Goal: Task Accomplishment & Management: Manage account settings

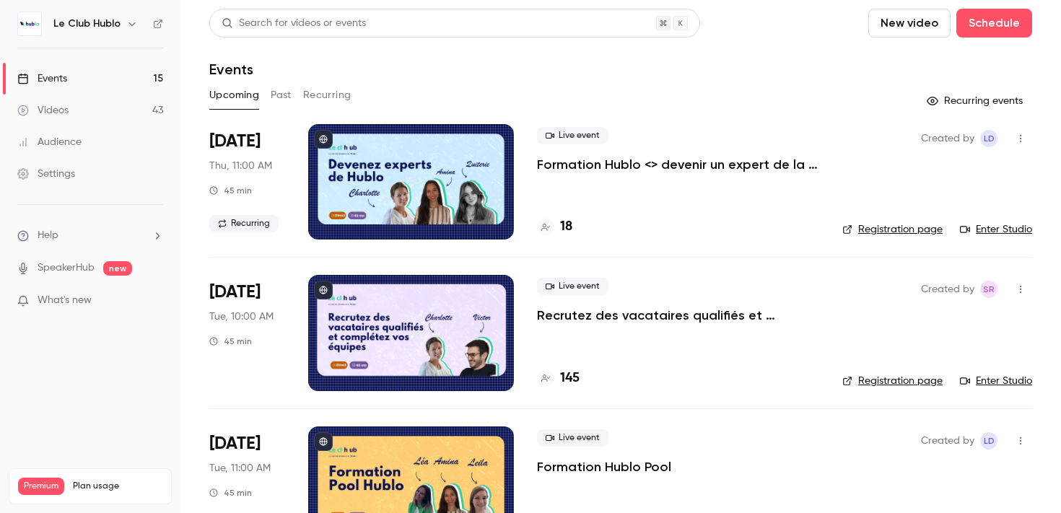
click at [646, 165] on p "Formation Hublo <> devenir un expert de la plateforme !" at bounding box center [678, 164] width 282 height 17
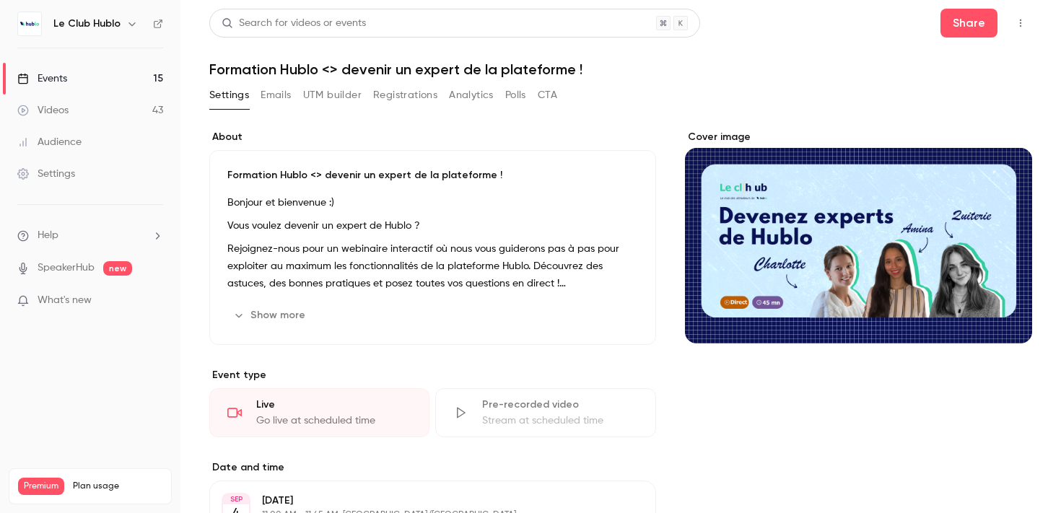
click at [401, 82] on div "Search for videos or events Share Formation Hublo <> devenir un expert de la pl…" at bounding box center [620, 396] width 823 height 775
click at [401, 94] on button "Registrations" at bounding box center [405, 95] width 64 height 23
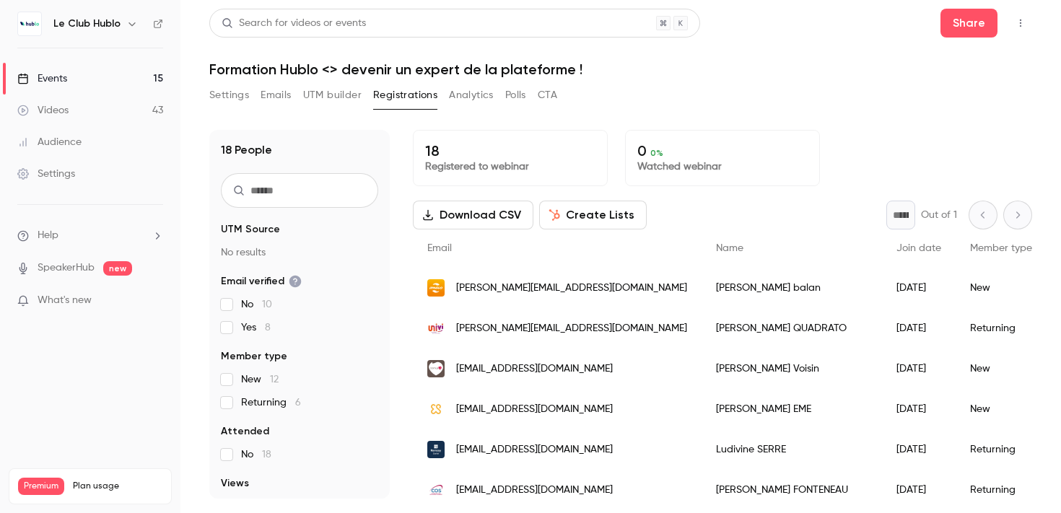
click at [222, 84] on button "Settings" at bounding box center [229, 95] width 40 height 23
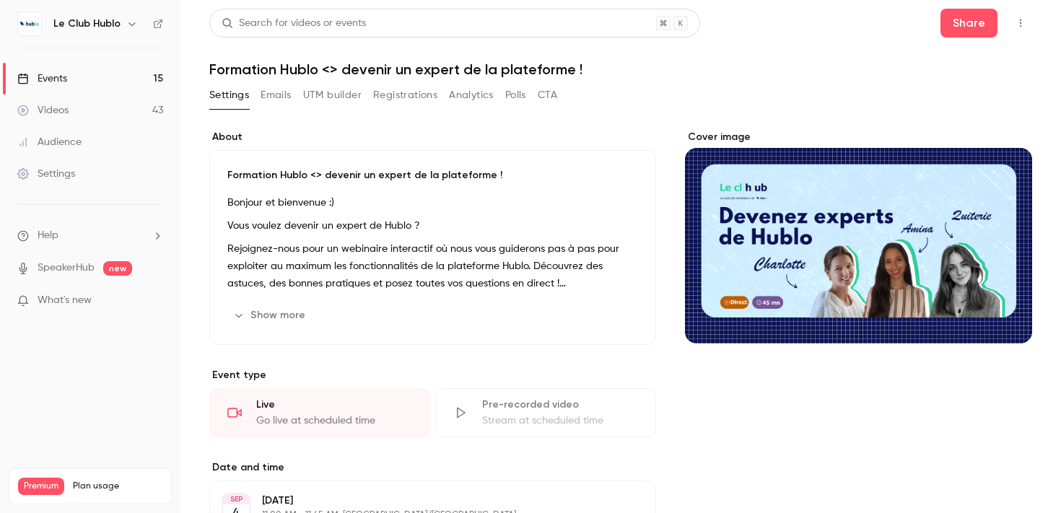
click at [128, 74] on link "Events 15" at bounding box center [90, 79] width 180 height 32
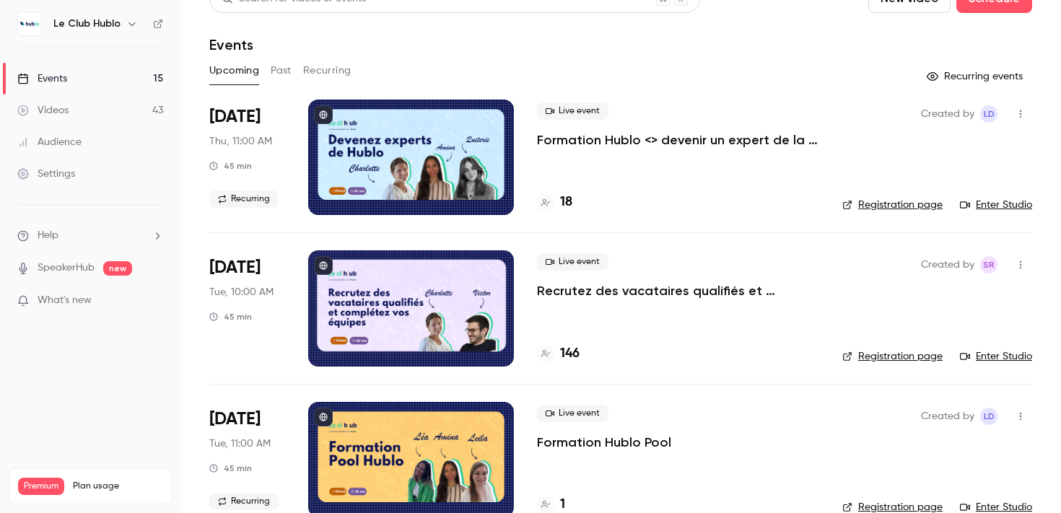
scroll to position [105, 0]
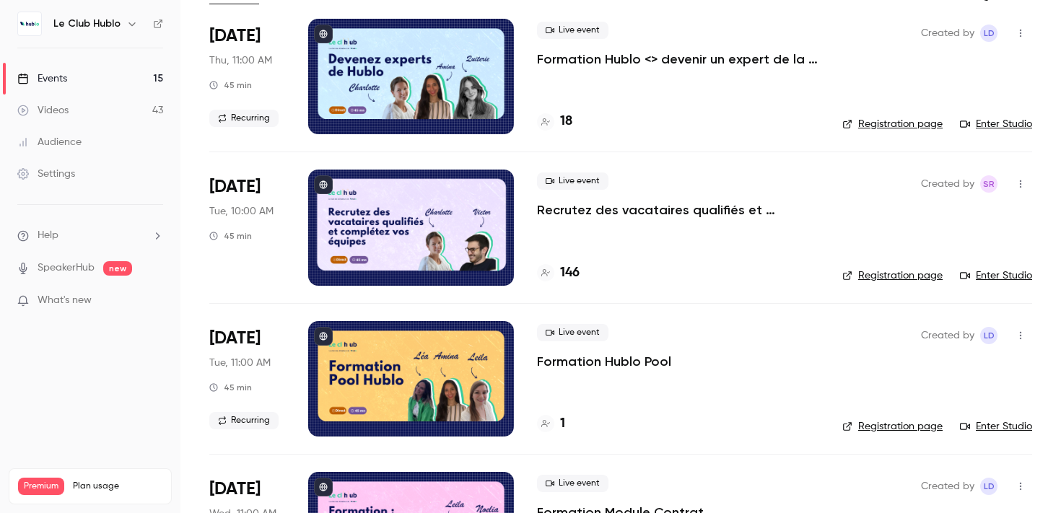
click at [587, 362] on p "Formation Hublo Pool" at bounding box center [604, 361] width 134 height 17
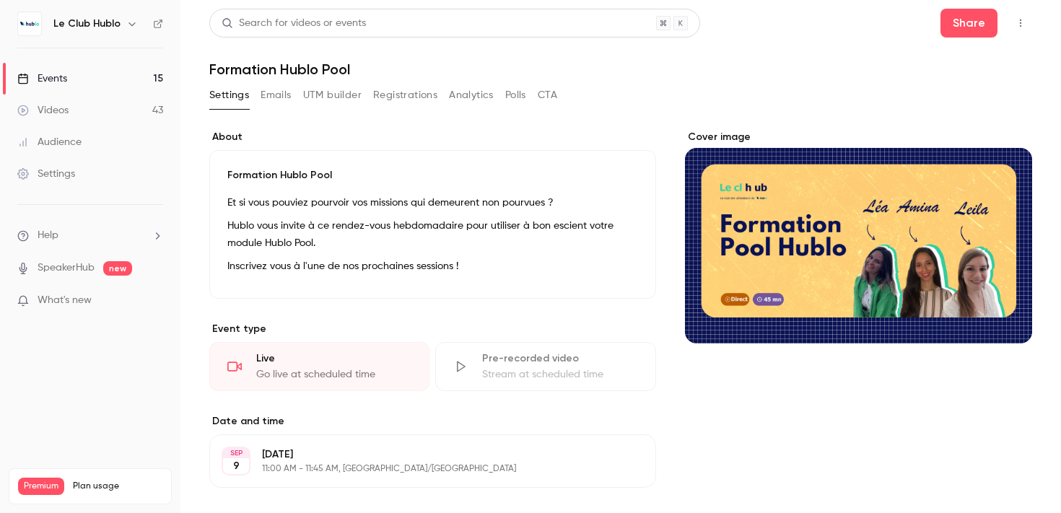
click at [269, 105] on button "Emails" at bounding box center [276, 95] width 30 height 23
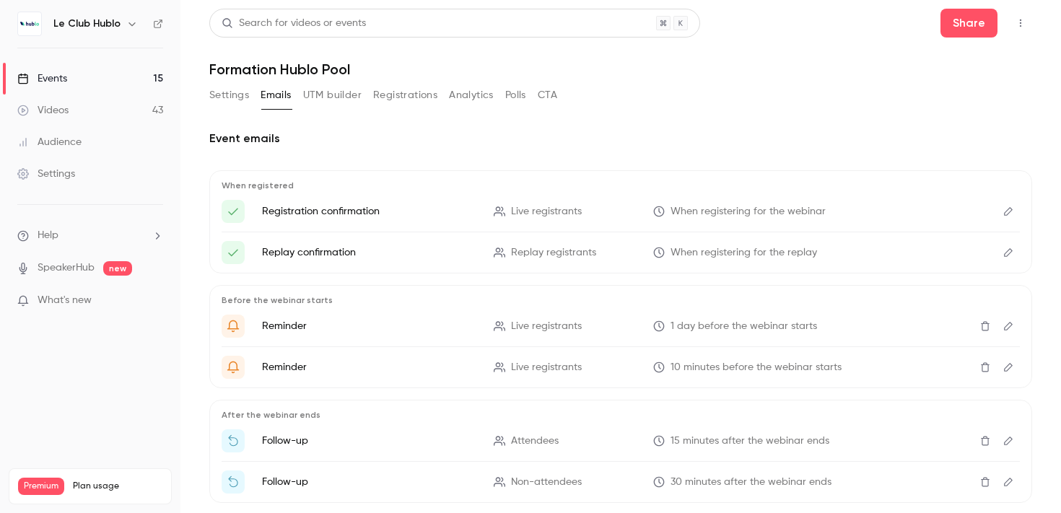
click at [390, 98] on button "Registrations" at bounding box center [405, 95] width 64 height 23
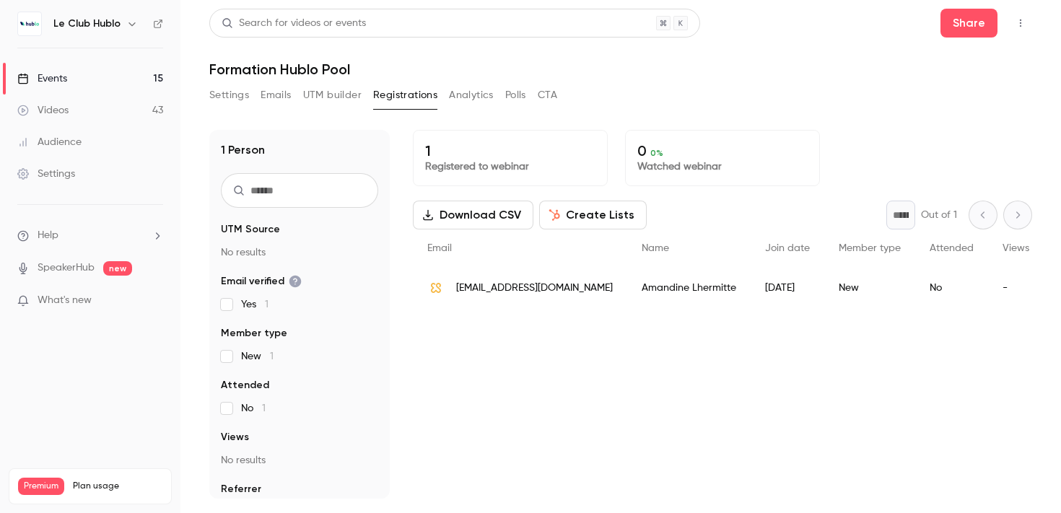
click at [110, 74] on link "Events 15" at bounding box center [90, 79] width 180 height 32
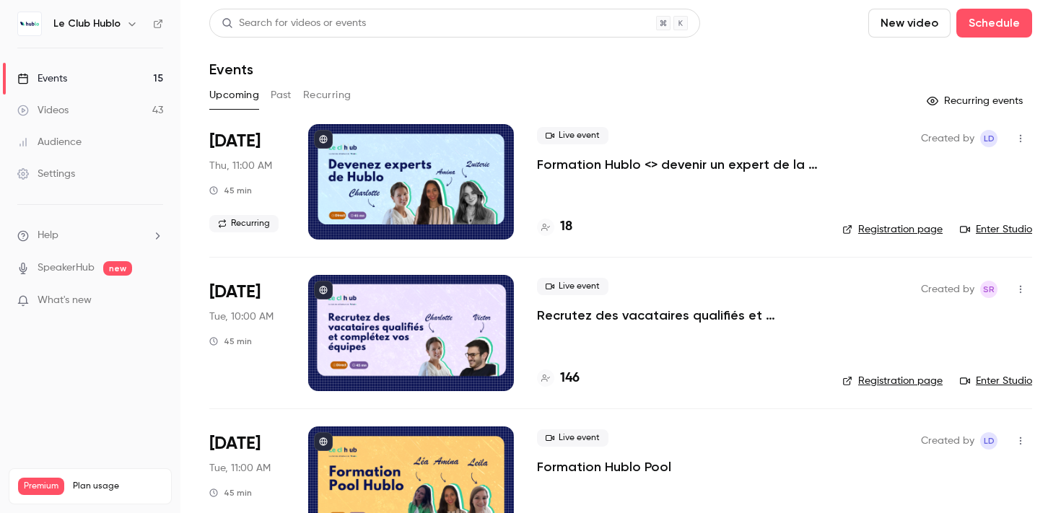
click at [614, 172] on p "Formation Hublo <> devenir un expert de la plateforme !" at bounding box center [678, 164] width 282 height 17
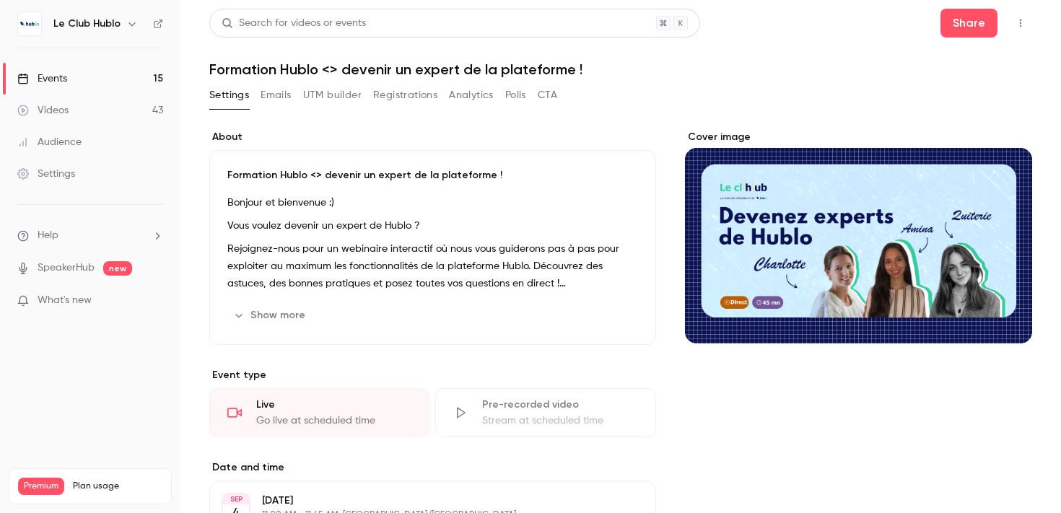
click at [397, 99] on button "Registrations" at bounding box center [405, 95] width 64 height 23
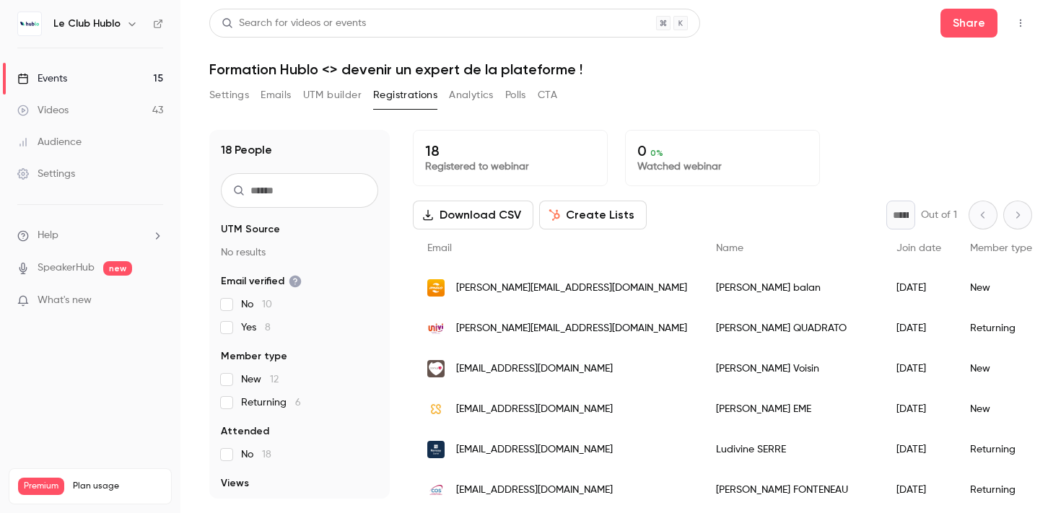
click at [107, 78] on link "Events 15" at bounding box center [90, 79] width 180 height 32
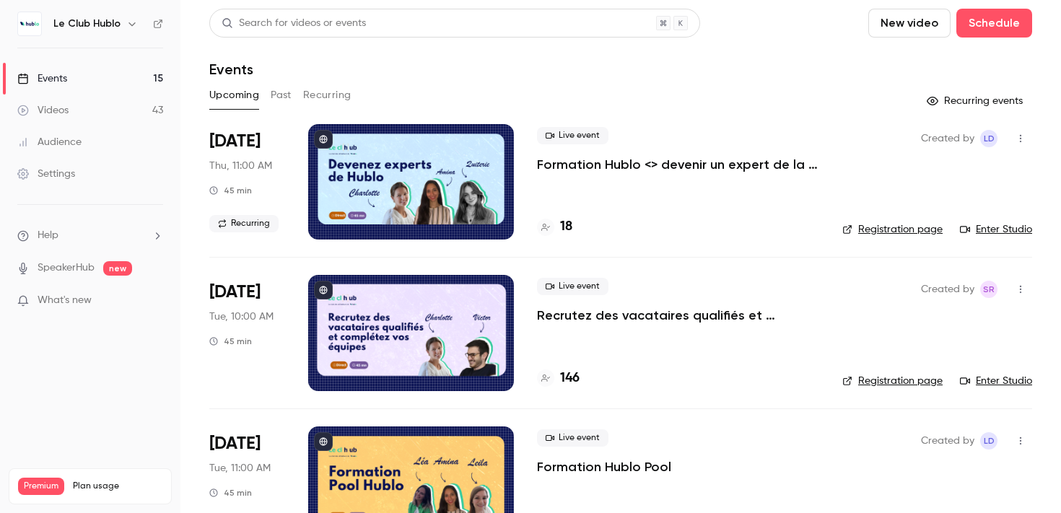
click at [601, 172] on p "Formation Hublo <> devenir un expert de la plateforme !" at bounding box center [678, 164] width 282 height 17
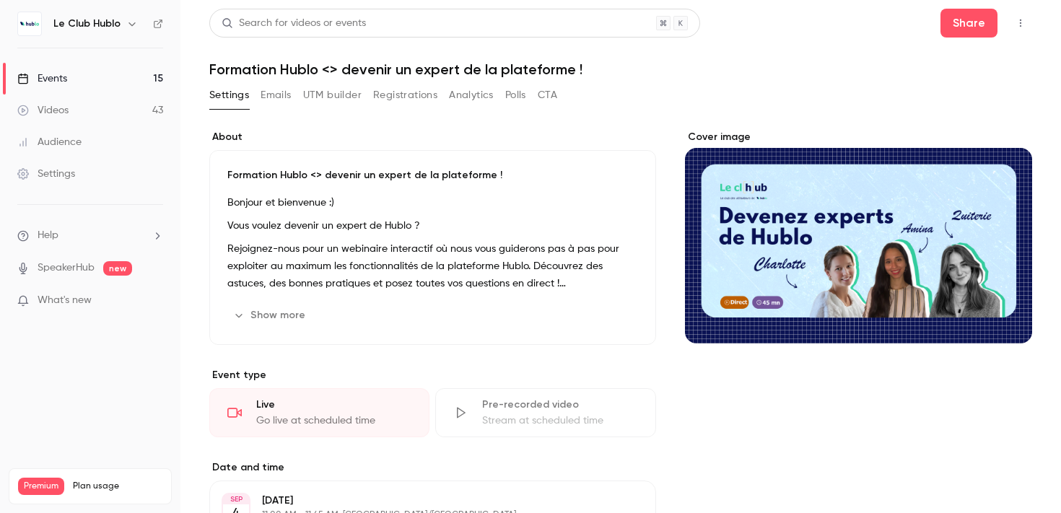
click at [393, 95] on button "Registrations" at bounding box center [405, 95] width 64 height 23
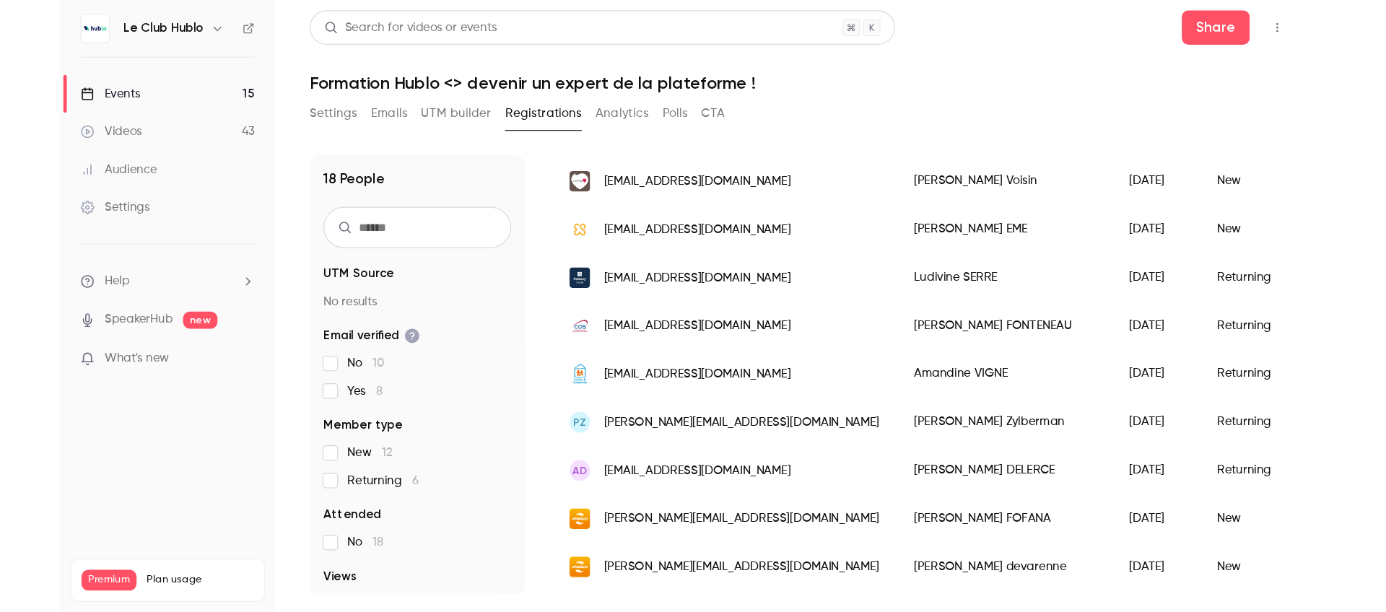
scroll to position [497, 0]
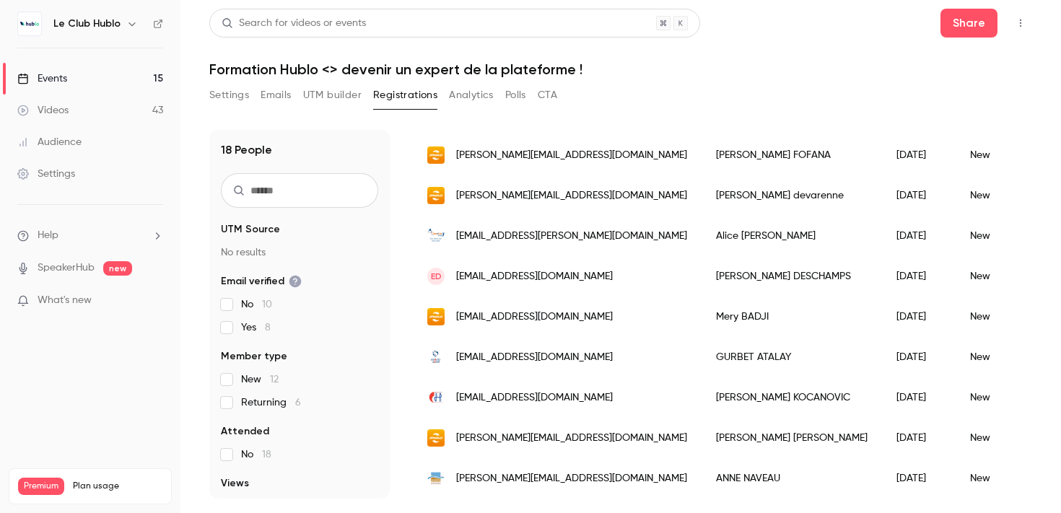
click at [131, 77] on link "Events 15" at bounding box center [90, 79] width 180 height 32
